Goal: Check status: Check status

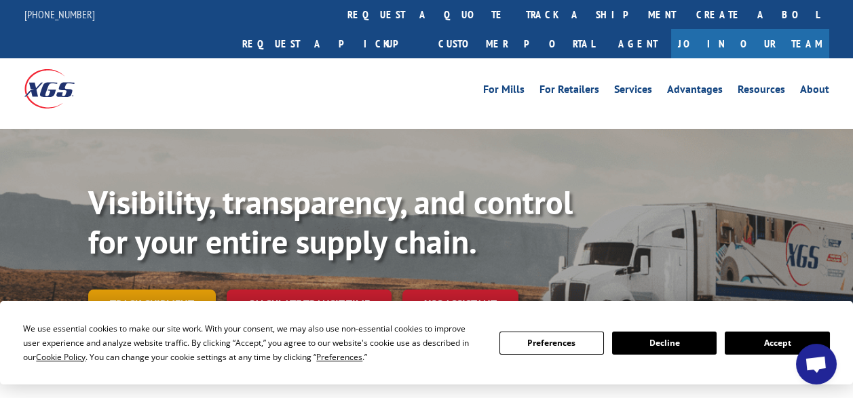
click at [170, 290] on link "Track shipment" at bounding box center [152, 304] width 128 height 28
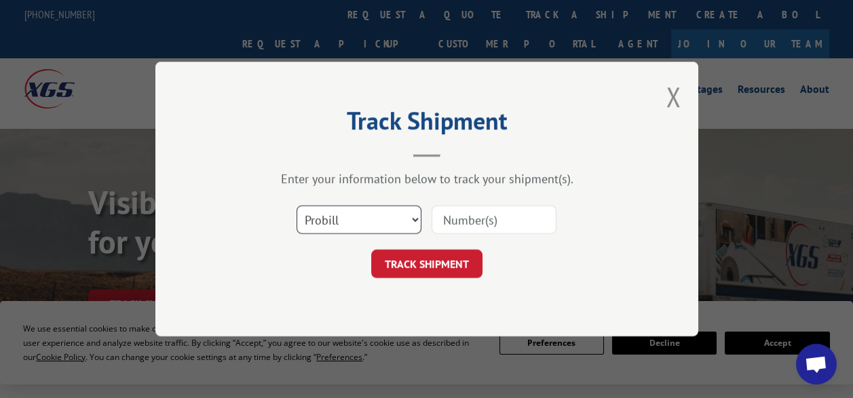
click at [409, 214] on select "Select category... Probill BOL PO" at bounding box center [359, 220] width 125 height 28
select select "bol"
click at [297, 206] on select "Select category... Probill BOL PO" at bounding box center [359, 220] width 125 height 28
click at [442, 218] on input at bounding box center [494, 220] width 125 height 28
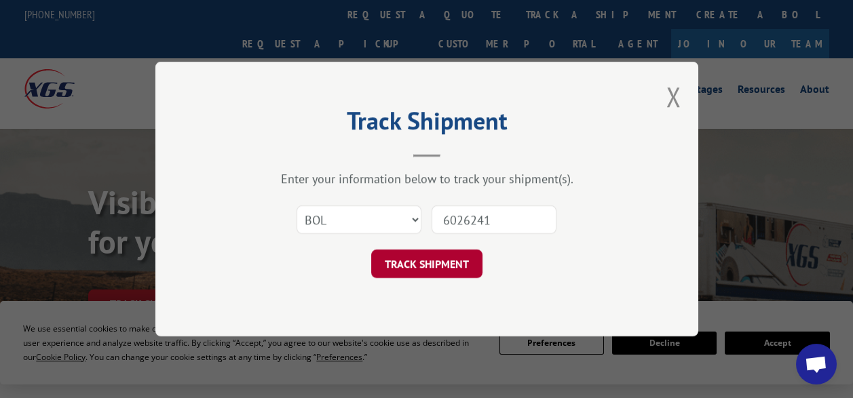
type input "6026241"
click at [440, 253] on button "TRACK SHIPMENT" at bounding box center [426, 264] width 111 height 28
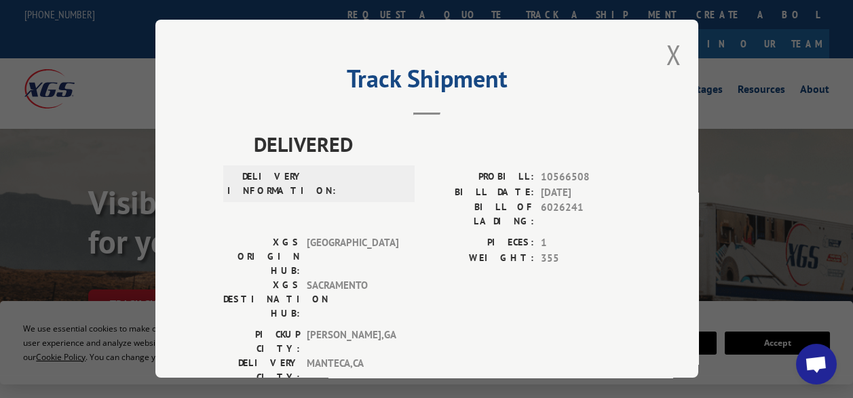
click at [770, 116] on div "Track Shipment DELIVERED DELIVERY INFORMATION: PROBILL: 10566508 BILL DATE: [DA…" at bounding box center [426, 199] width 853 height 398
click at [666, 45] on button "Close modal" at bounding box center [673, 55] width 15 height 36
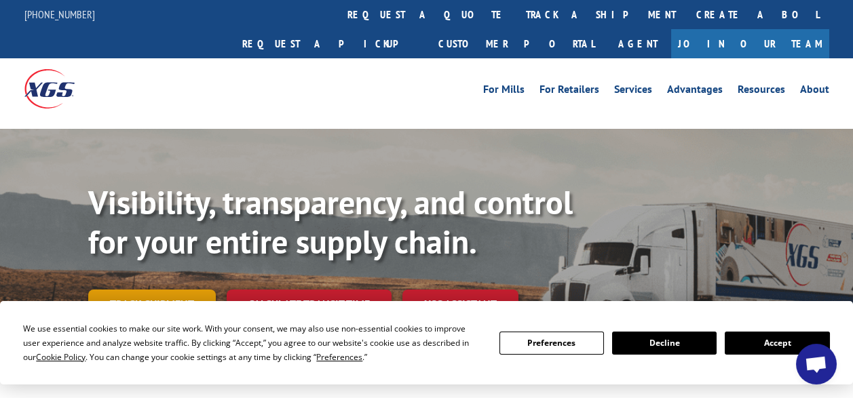
click at [129, 290] on link "Track shipment" at bounding box center [152, 304] width 128 height 28
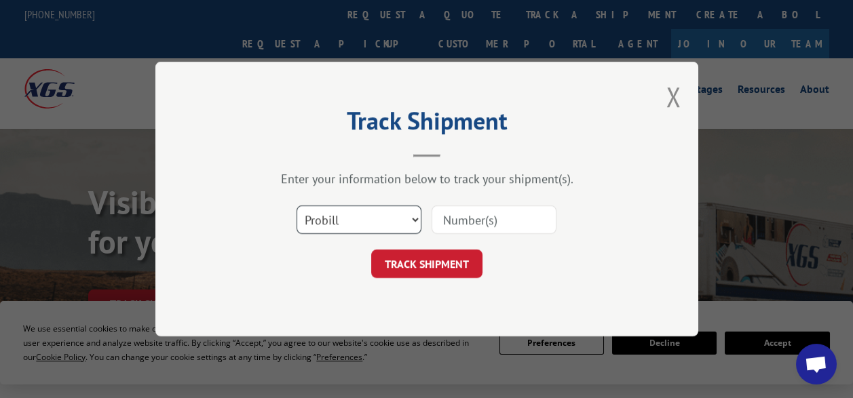
click at [331, 220] on select "Select category... Probill BOL PO" at bounding box center [359, 220] width 125 height 28
select select "bol"
click at [297, 206] on select "Select category... Probill BOL PO" at bounding box center [359, 220] width 125 height 28
click at [472, 219] on input at bounding box center [494, 220] width 125 height 28
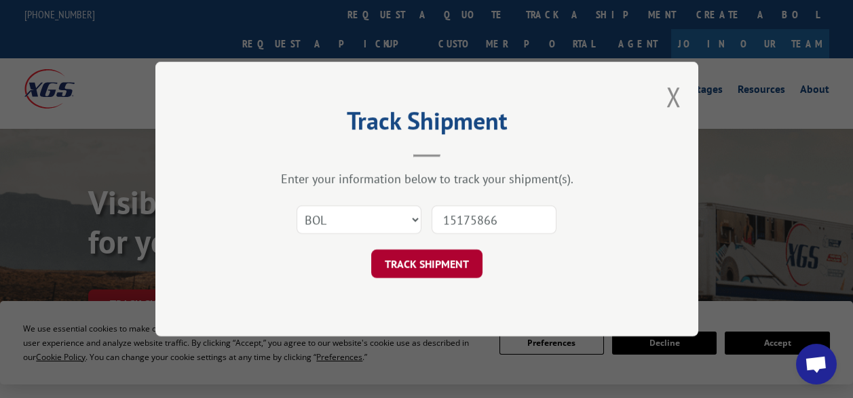
type input "15175866"
click at [422, 263] on button "TRACK SHIPMENT" at bounding box center [426, 264] width 111 height 28
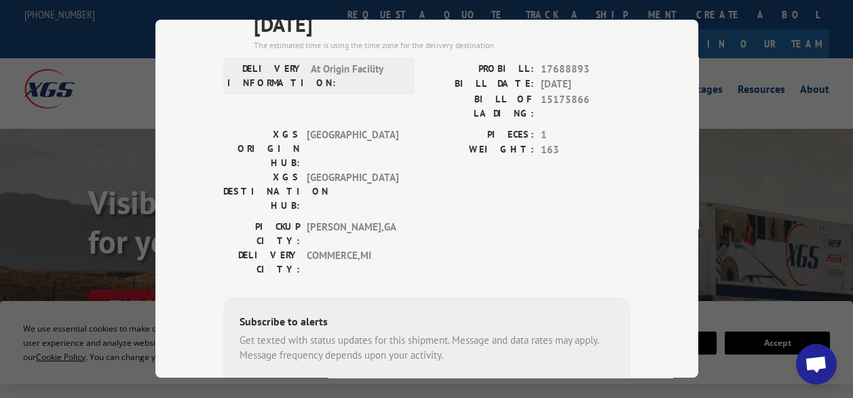
scroll to position [204, 0]
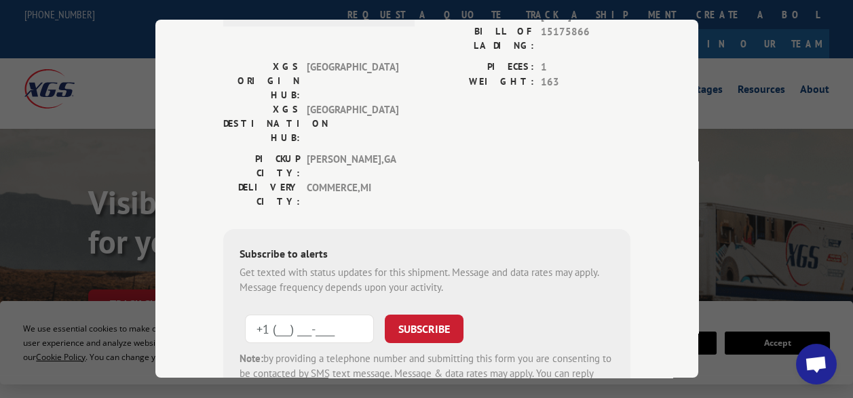
click at [307, 315] on input "+1 (___) ___-____" at bounding box center [309, 329] width 129 height 28
type input "[PHONE_NUMBER]"
click at [415, 315] on button "SUBSCRIBE" at bounding box center [424, 329] width 79 height 28
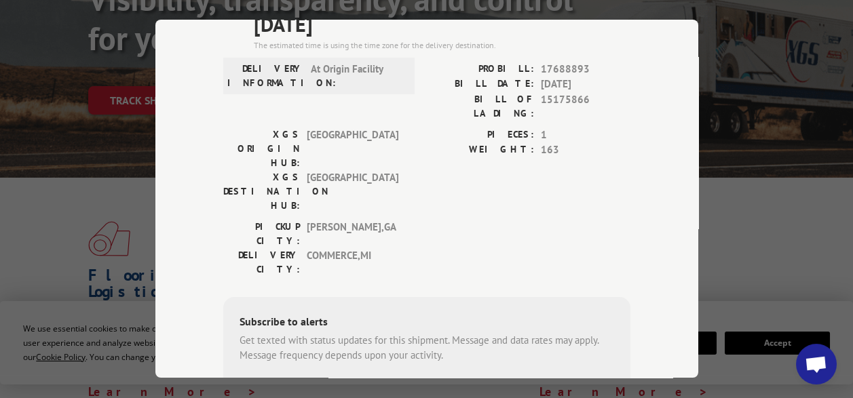
scroll to position [0, 0]
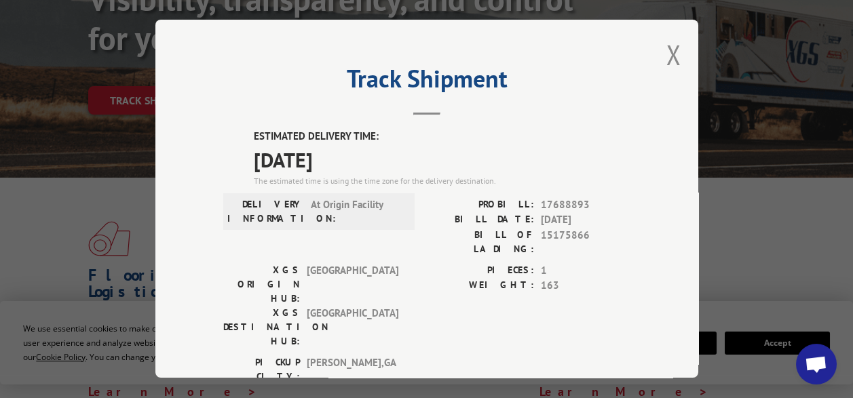
click at [669, 53] on button "Close modal" at bounding box center [673, 55] width 15 height 36
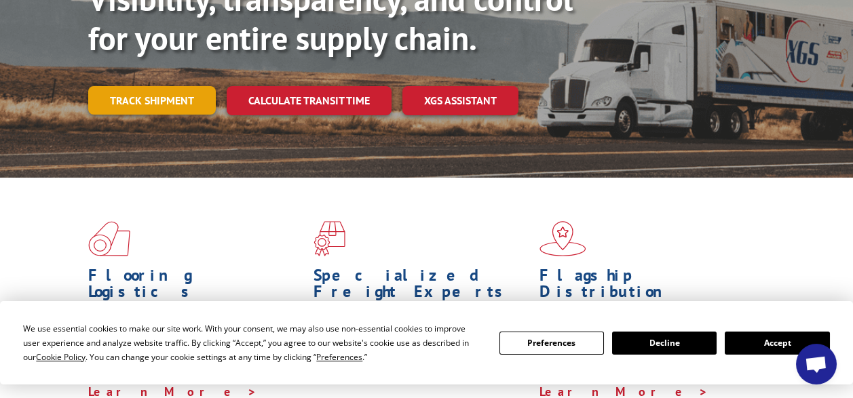
click at [138, 86] on link "Track shipment" at bounding box center [152, 100] width 128 height 28
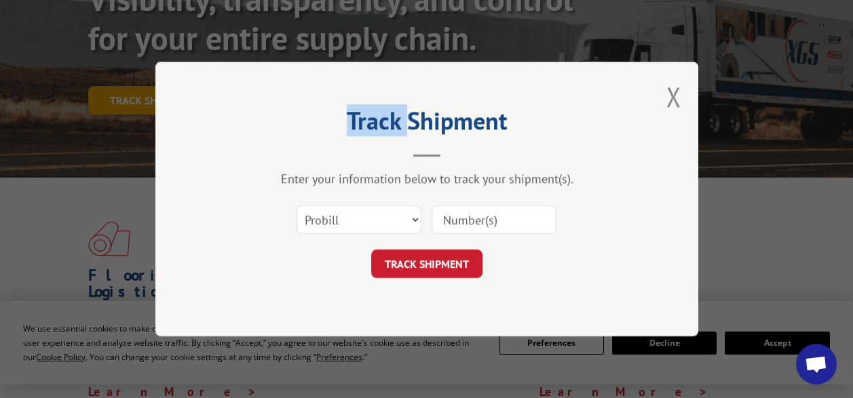
click at [138, 73] on div "Track Shipment Enter your information below to track your shipment(s). Select c…" at bounding box center [426, 199] width 853 height 398
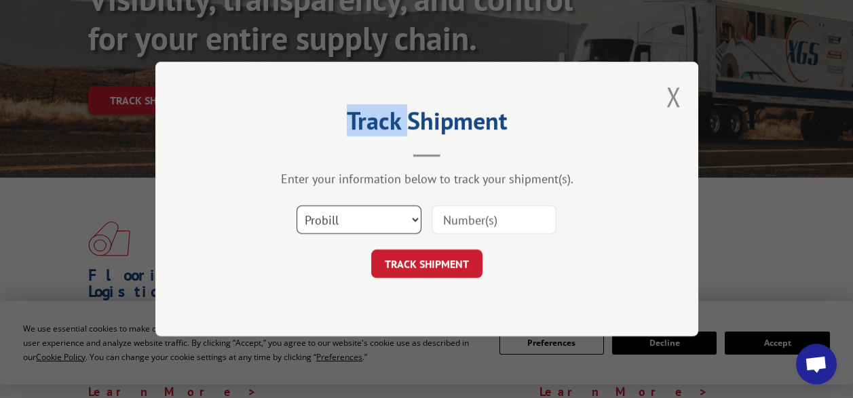
click at [411, 216] on select "Select category... Probill BOL PO" at bounding box center [359, 220] width 125 height 28
select select "bol"
click at [297, 206] on select "Select category... Probill BOL PO" at bounding box center [359, 220] width 125 height 28
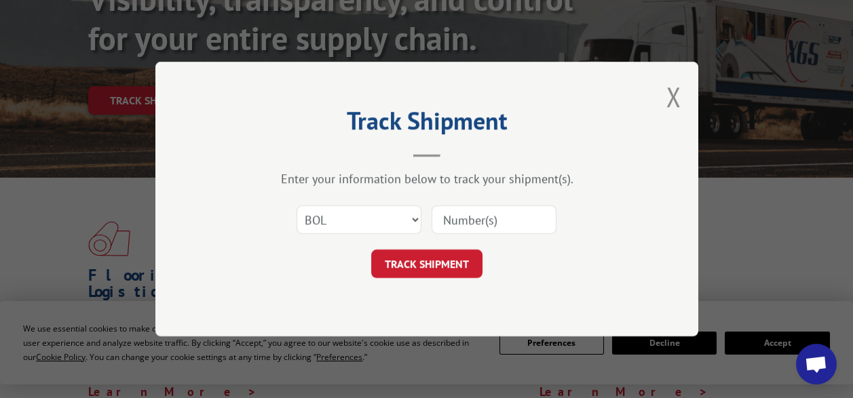
click at [450, 223] on input at bounding box center [494, 220] width 125 height 28
type input "7063076"
click button "TRACK SHIPMENT" at bounding box center [426, 264] width 111 height 28
